Goal: Transaction & Acquisition: Subscribe to service/newsletter

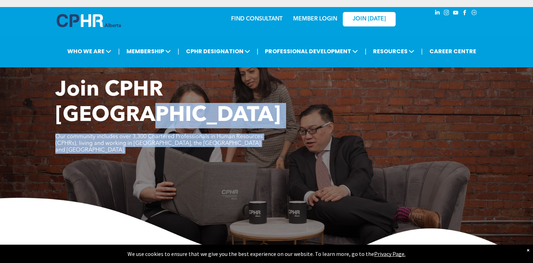
drag, startPoint x: 451, startPoint y: 154, endPoint x: 429, endPoint y: 157, distance: 22.8
click at [429, 157] on div "Join CPHR [GEOGRAPHIC_DATA] Our community includes over 3,300 Chartered Profess…" at bounding box center [266, 171] width 533 height 187
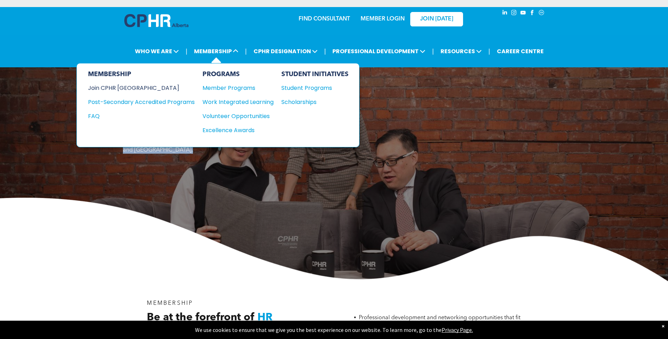
click at [129, 87] on div "Join CPHR [GEOGRAPHIC_DATA]" at bounding box center [136, 88] width 96 height 9
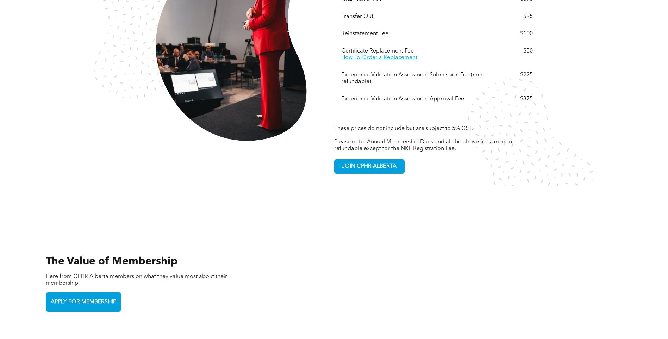
scroll to position [1445, 0]
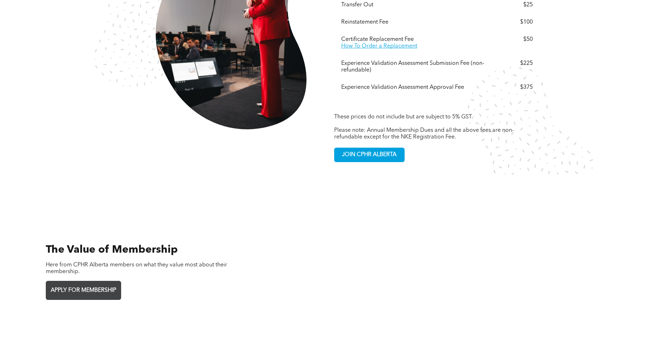
click at [94, 284] on span "APPLY FOR MEMBERSHIP" at bounding box center [83, 291] width 70 height 14
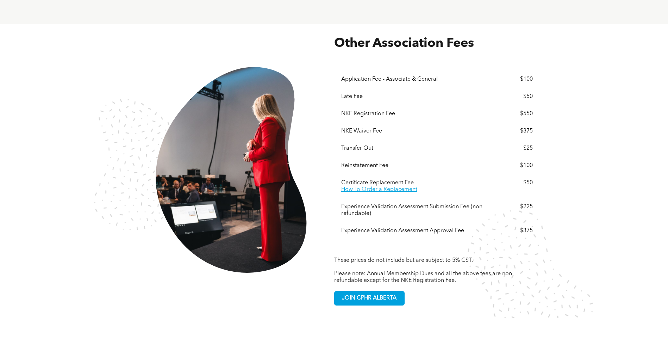
scroll to position [1266, 0]
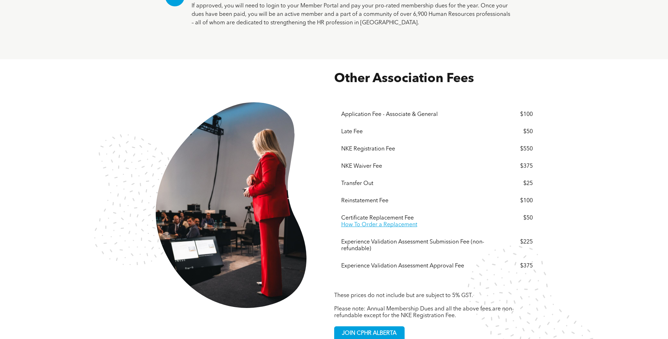
click at [389, 234] on div "Experience Validation Assessment Submission Fee (non-refundable) $225" at bounding box center [437, 246] width 192 height 24
click at [401, 239] on div "Experience Validation Assessment Submission Fee (non-refundable)" at bounding box center [417, 245] width 152 height 13
click at [403, 239] on div "Experience Validation Assessment Submission Fee (non-refundable)" at bounding box center [417, 245] width 152 height 13
click at [462, 239] on div "Experience Validation Assessment Submission Fee (non-refundable)" at bounding box center [417, 245] width 152 height 13
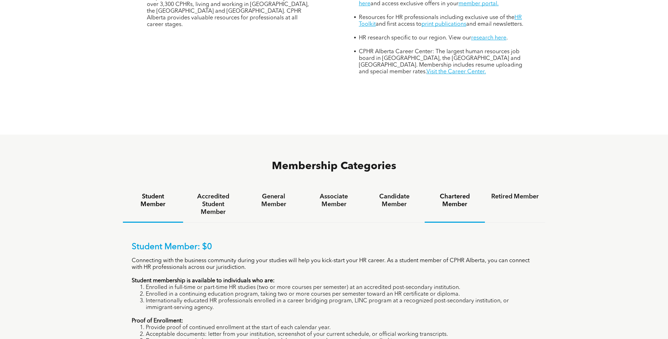
scroll to position [350, 0]
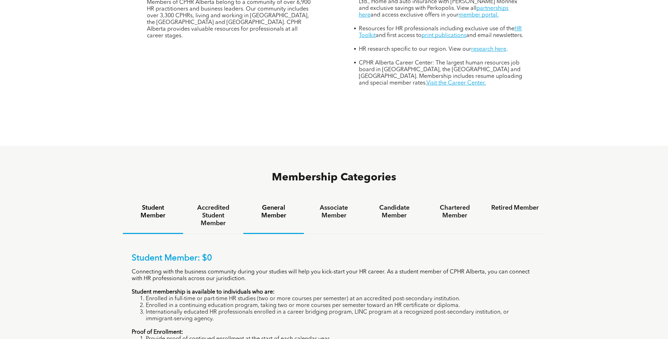
click at [277, 204] on h4 "General Member" at bounding box center [274, 212] width 48 height 16
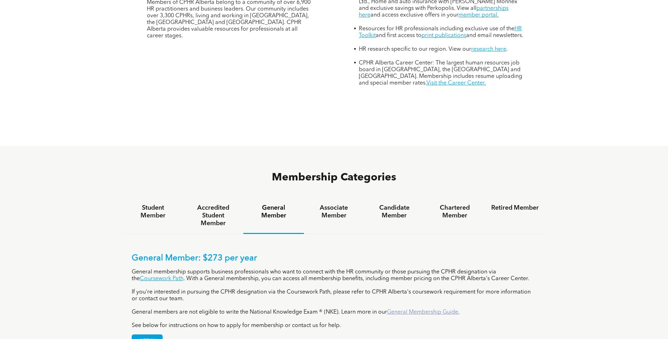
click at [420, 309] on link "General Membership Guide." at bounding box center [423, 312] width 73 height 6
